Goal: Navigation & Orientation: Find specific page/section

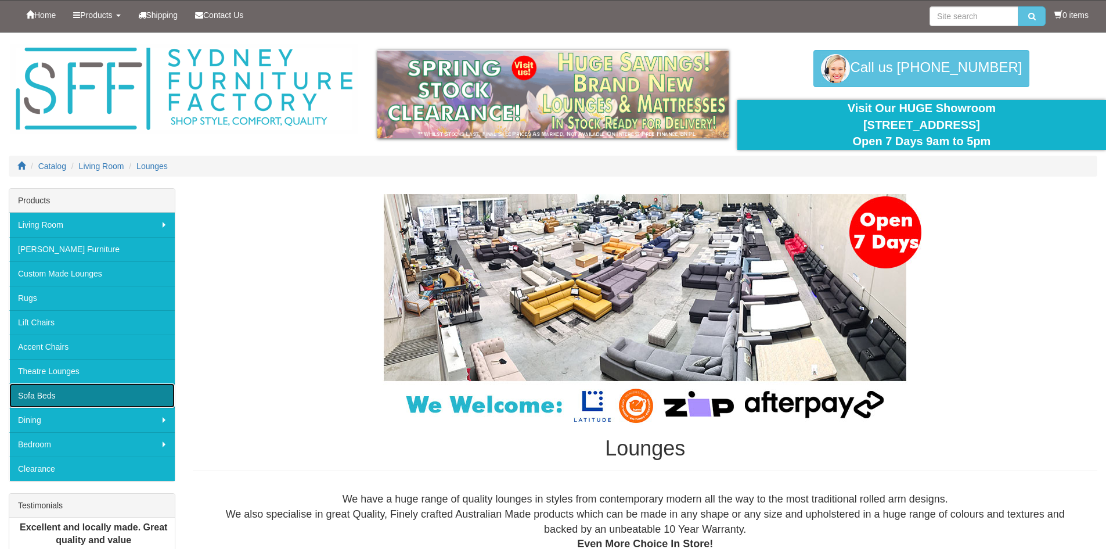
click at [72, 394] on link "Sofa Beds" at bounding box center [91, 395] width 165 height 24
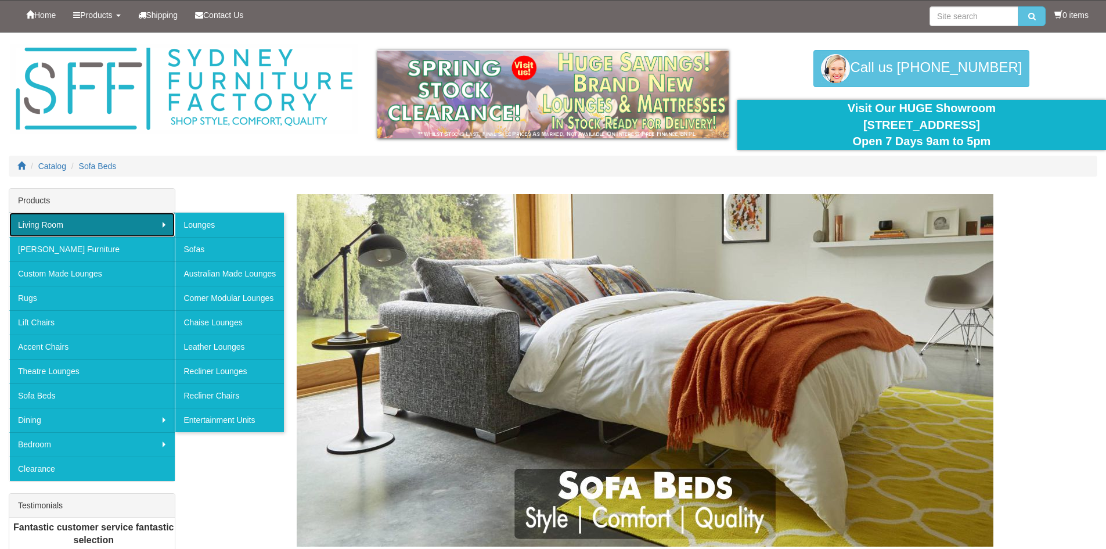
click at [77, 225] on link "Living Room" at bounding box center [91, 224] width 165 height 24
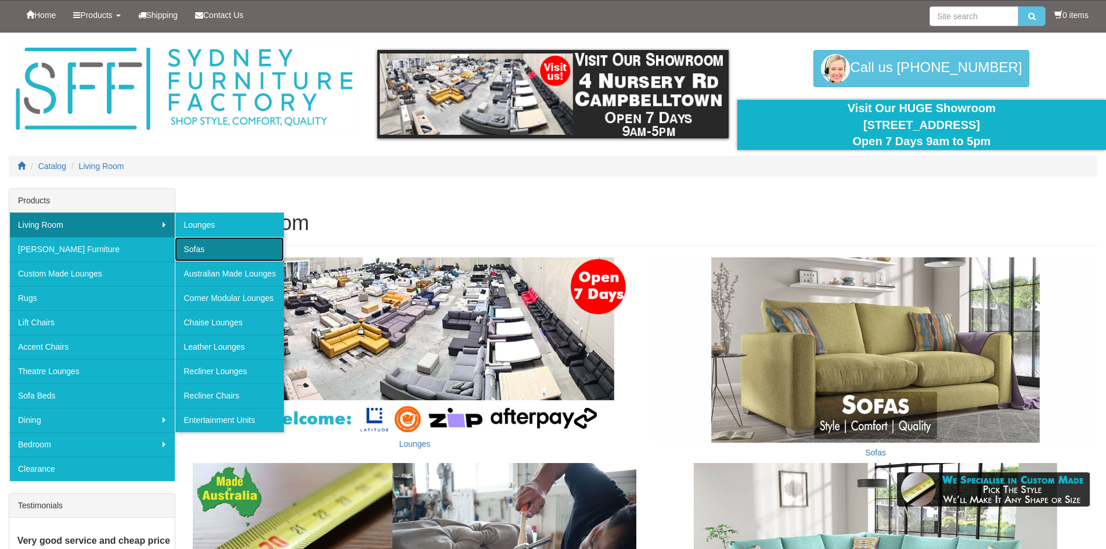
click at [214, 252] on link "Sofas" at bounding box center [229, 249] width 109 height 24
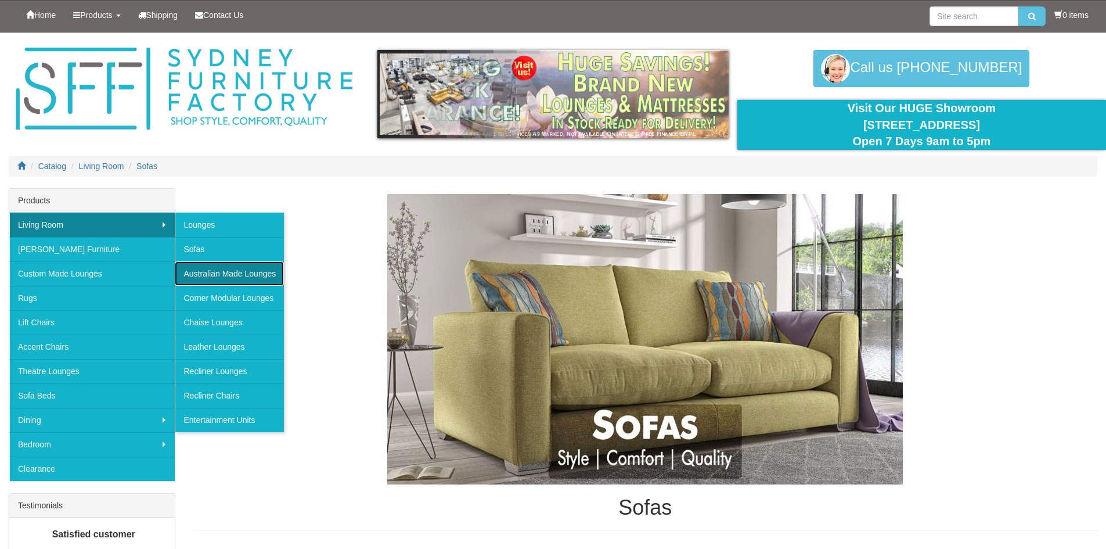
click at [230, 275] on link "Australian Made Lounges" at bounding box center [229, 273] width 109 height 24
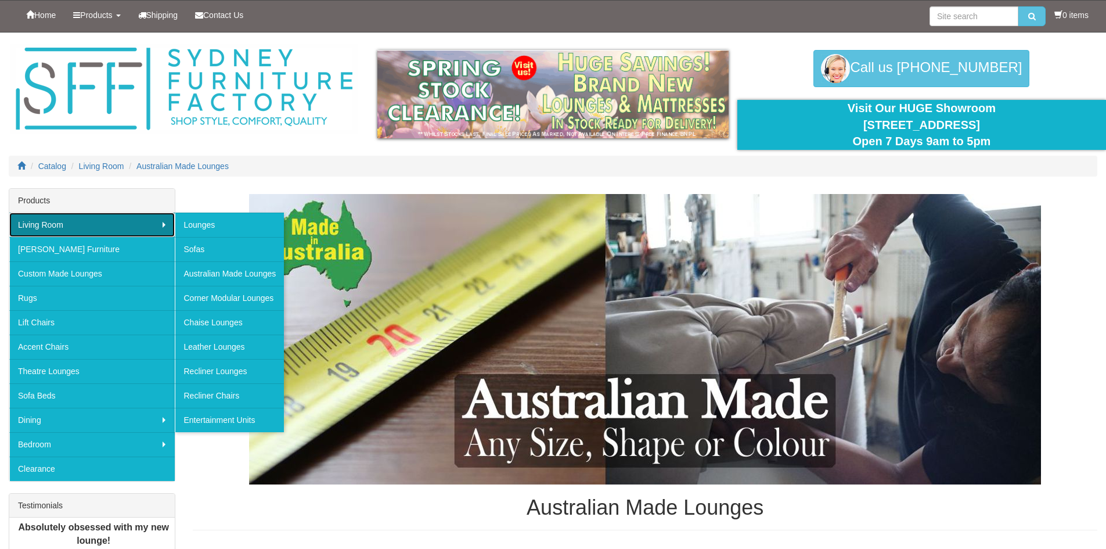
click at [74, 220] on link "Living Room" at bounding box center [91, 224] width 165 height 24
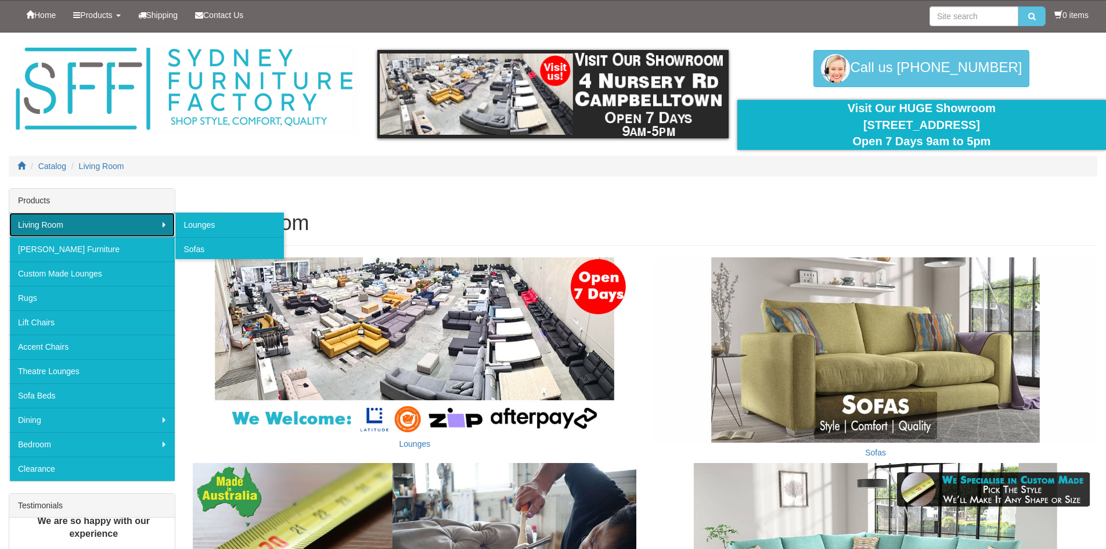
click at [74, 221] on link "Living Room" at bounding box center [91, 224] width 165 height 24
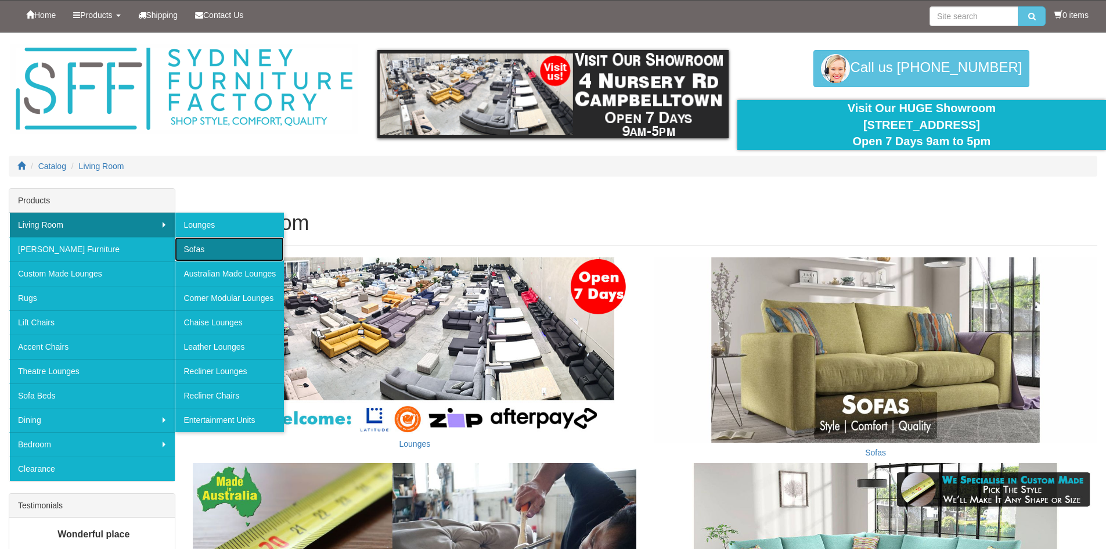
click at [208, 248] on link "Sofas" at bounding box center [229, 249] width 109 height 24
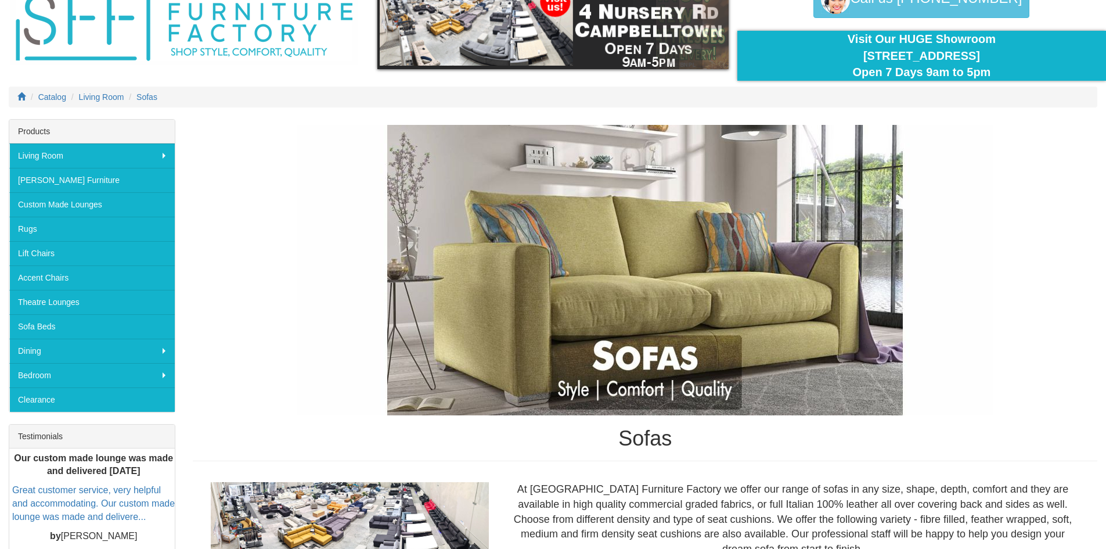
scroll to position [56, 0]
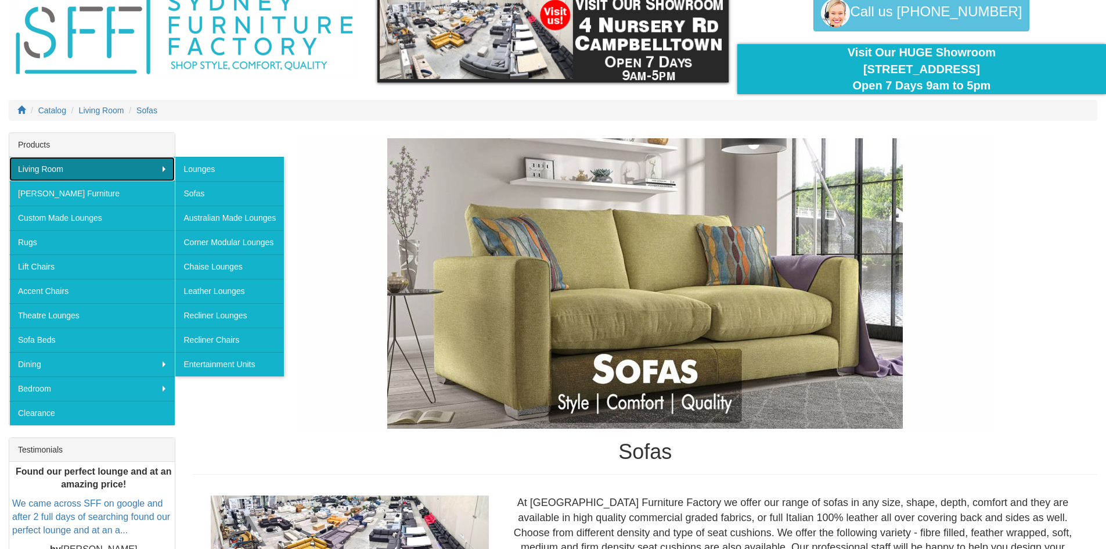
click at [132, 174] on link "Living Room" at bounding box center [91, 169] width 165 height 24
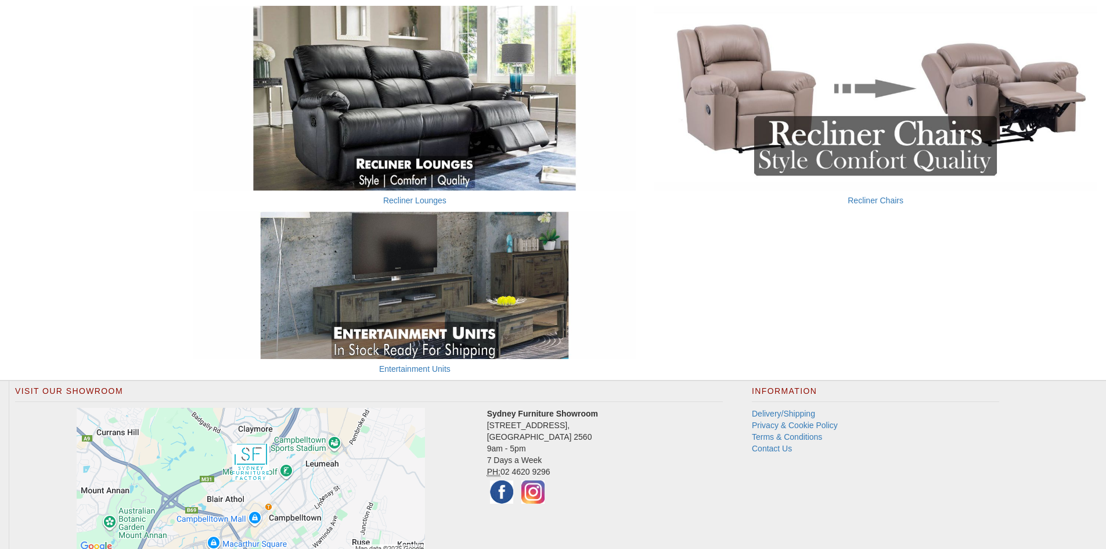
scroll to position [930, 0]
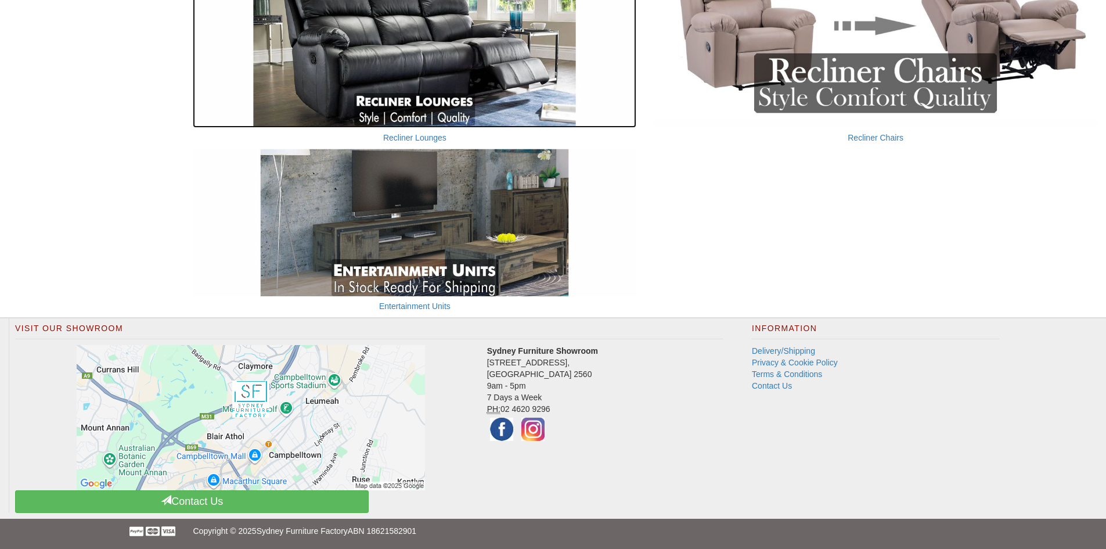
click at [406, 60] on img at bounding box center [415, 35] width 444 height 185
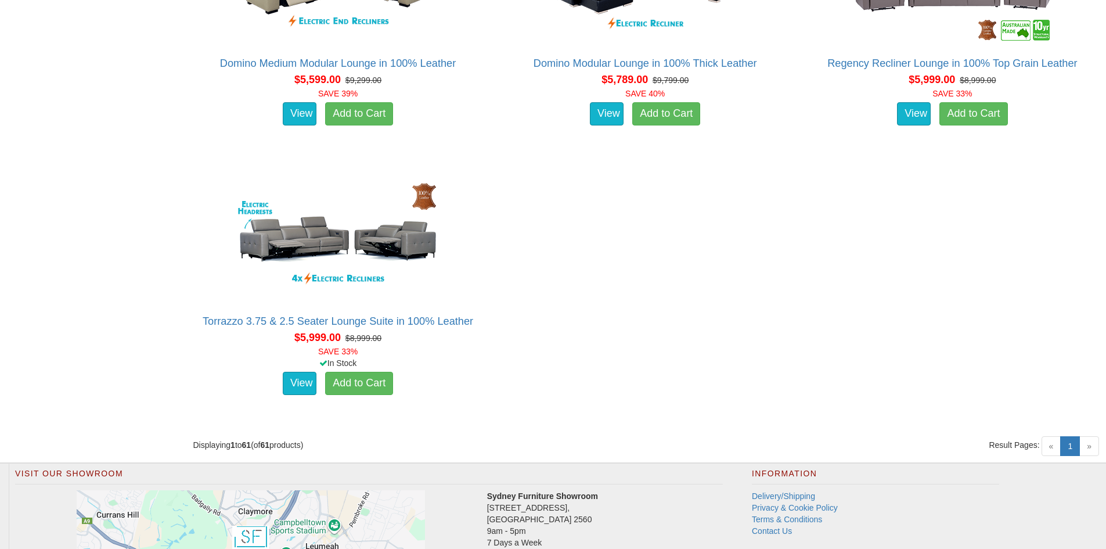
scroll to position [5864, 0]
